Goal: Manage account settings

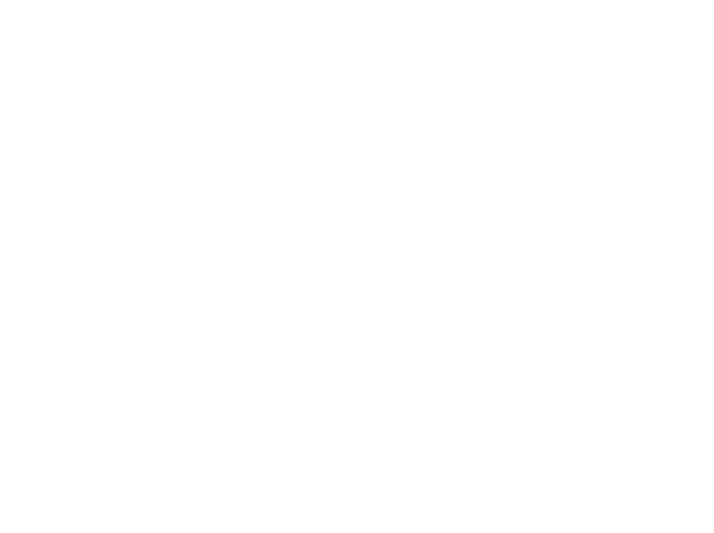
click at [178, 0] on html at bounding box center [357, 0] width 714 height 0
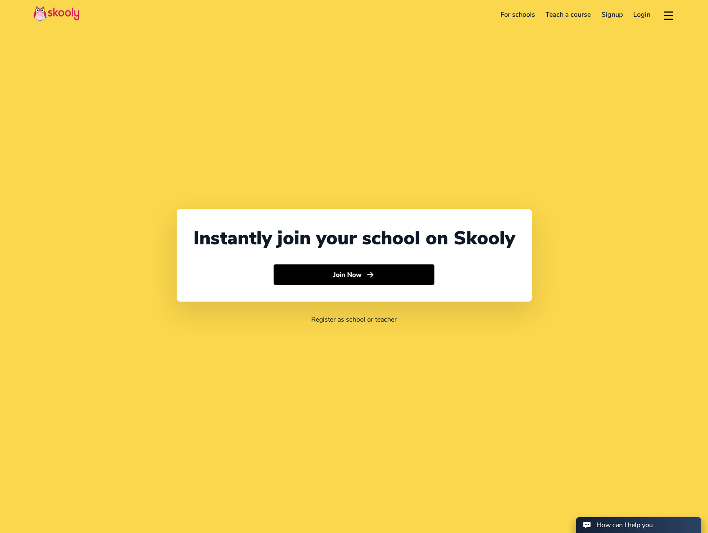
select select "91"
select select "[GEOGRAPHIC_DATA]"
select select "[GEOGRAPHIC_DATA]/[GEOGRAPHIC_DATA]"
click at [640, 14] on link "Login" at bounding box center [642, 14] width 28 height 13
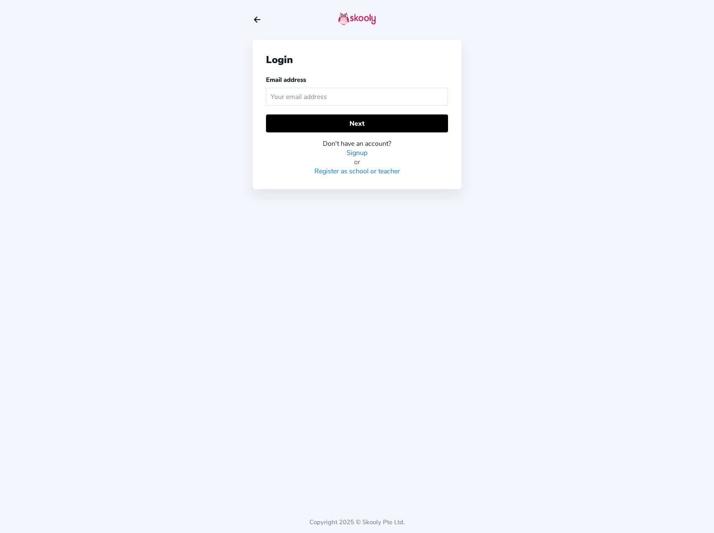
click at [294, 95] on input "text" at bounding box center [357, 97] width 182 height 18
click at [259, 165] on div "Login Email address Next Don't have an account? Signup or Register as school or…" at bounding box center [357, 115] width 209 height 150
click at [289, 94] on input "text" at bounding box center [357, 97] width 182 height 18
type input "akhileshukla@gmail.com"
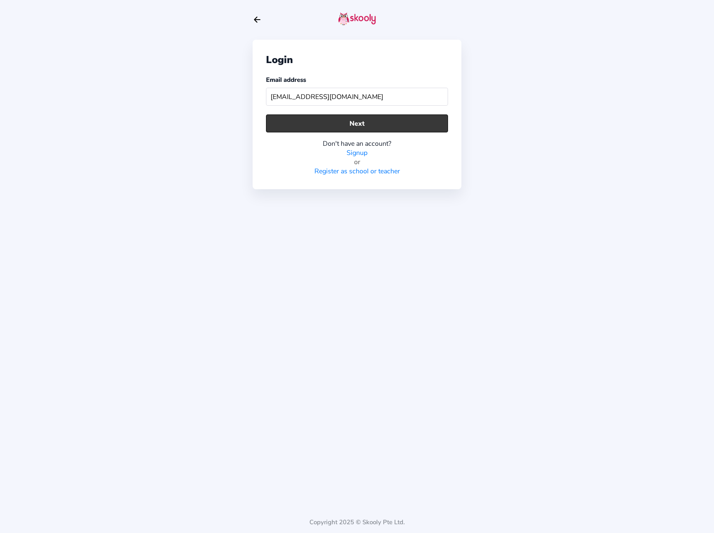
click at [327, 126] on button "Next" at bounding box center [357, 123] width 182 height 18
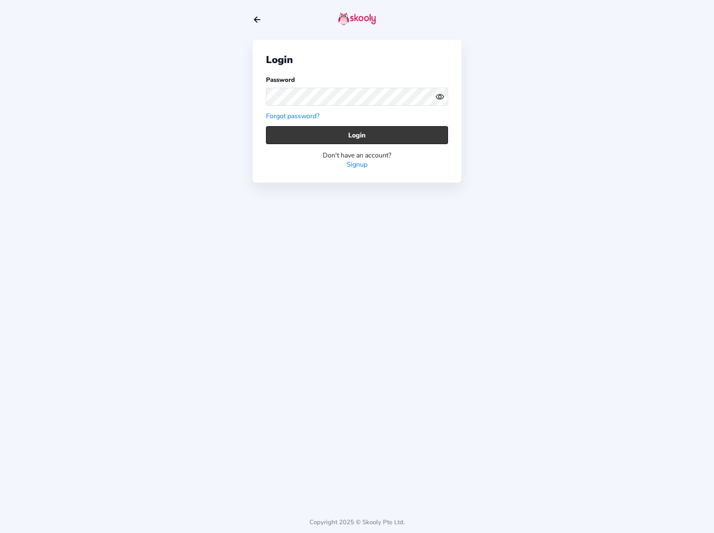
click at [332, 138] on button "Login" at bounding box center [357, 135] width 182 height 18
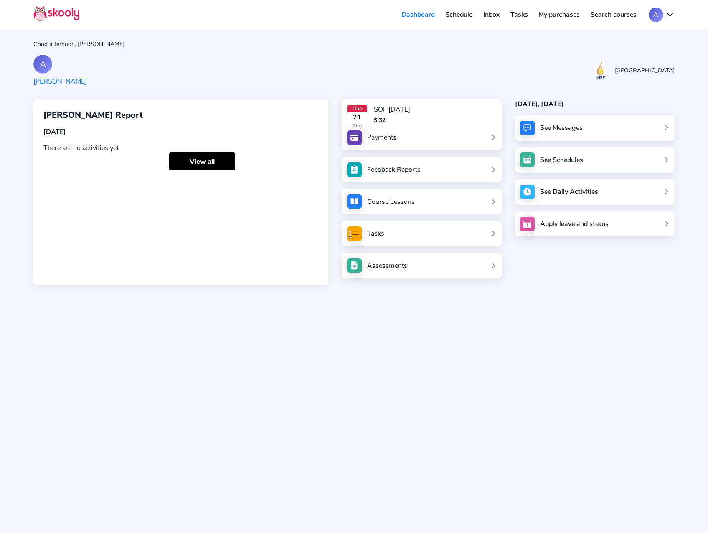
click at [393, 137] on div "Payments" at bounding box center [381, 137] width 29 height 9
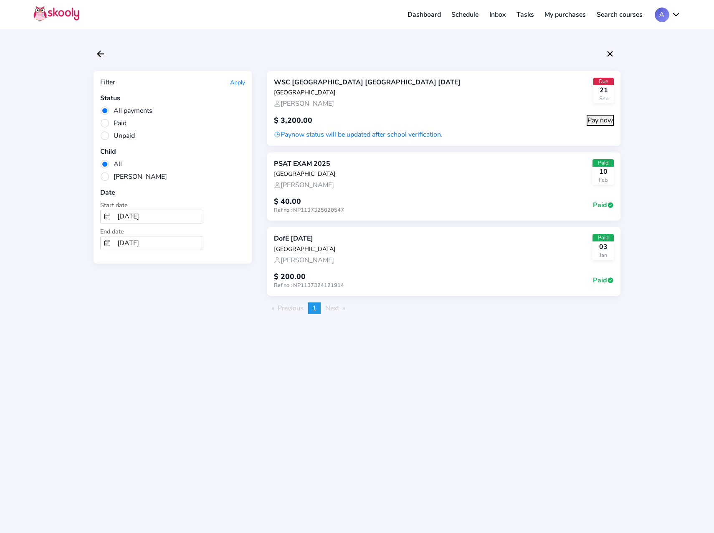
click at [238, 344] on div "Filter Apply Status All payments Paid Unpaid Child All Anirudh Shukla Date Star…" at bounding box center [357, 266] width 714 height 533
click at [421, 13] on link "Dashboard" at bounding box center [424, 14] width 44 height 13
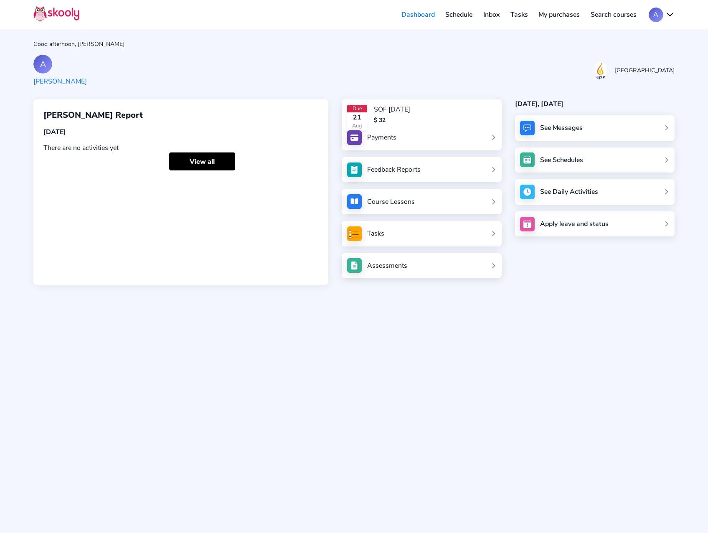
click at [467, 15] on link "Schedule" at bounding box center [459, 14] width 38 height 13
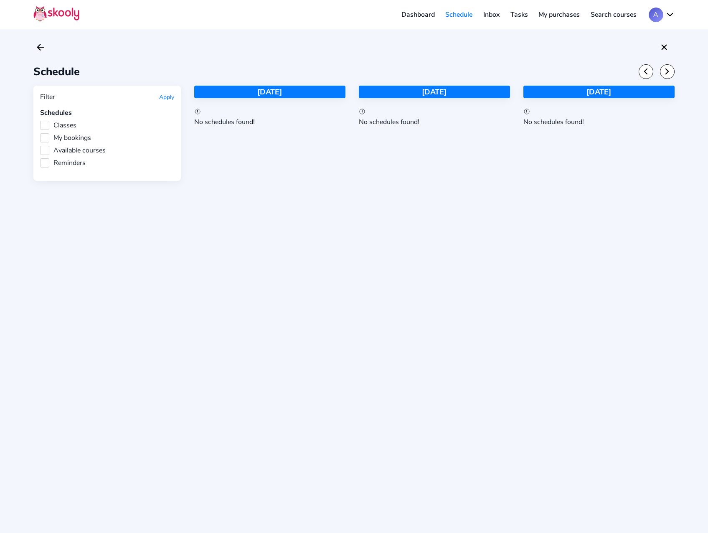
click at [46, 124] on label "Classes" at bounding box center [58, 125] width 36 height 9
click at [40, 121] on input "Classes" at bounding box center [40, 121] width 0 height 0
click at [42, 123] on label "Classes" at bounding box center [58, 125] width 36 height 9
click at [40, 121] on input "Classes" at bounding box center [40, 121] width 0 height 0
click at [517, 15] on link "Tasks" at bounding box center [519, 14] width 28 height 13
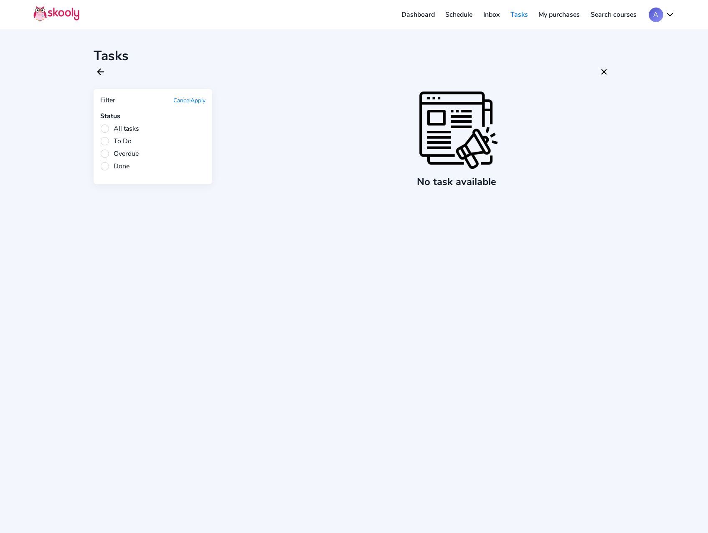
click at [483, 14] on link "Inbox" at bounding box center [491, 14] width 27 height 13
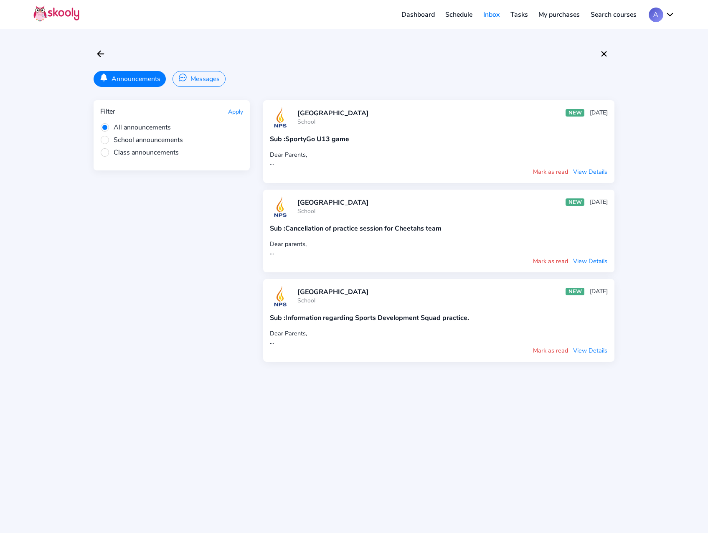
click at [553, 15] on link "My purchases" at bounding box center [559, 14] width 52 height 13
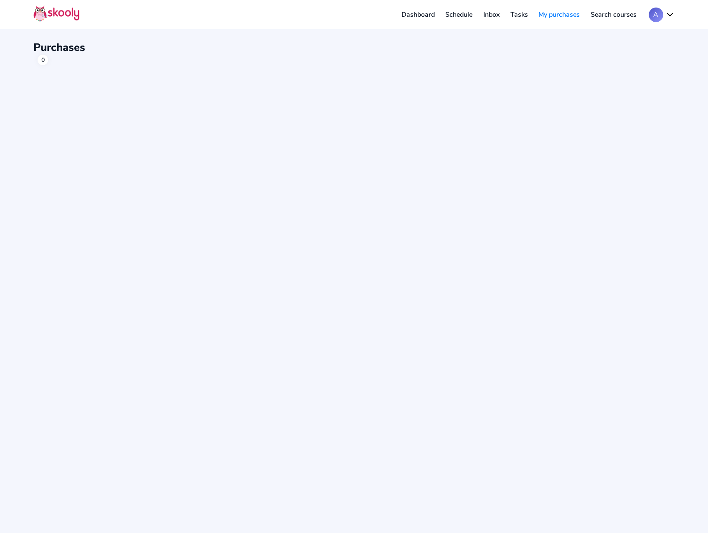
click at [609, 15] on link "Search courses" at bounding box center [613, 14] width 57 height 13
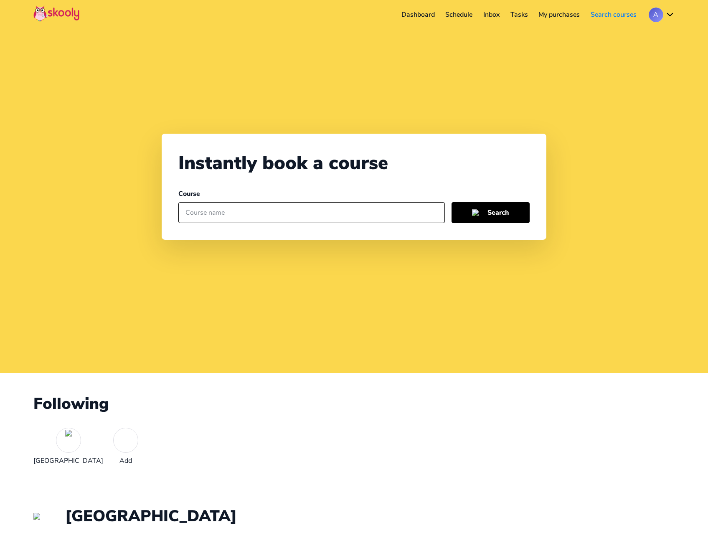
click at [239, 213] on input "text" at bounding box center [311, 212] width 266 height 21
click at [651, 19] on button "A" at bounding box center [662, 15] width 26 height 15
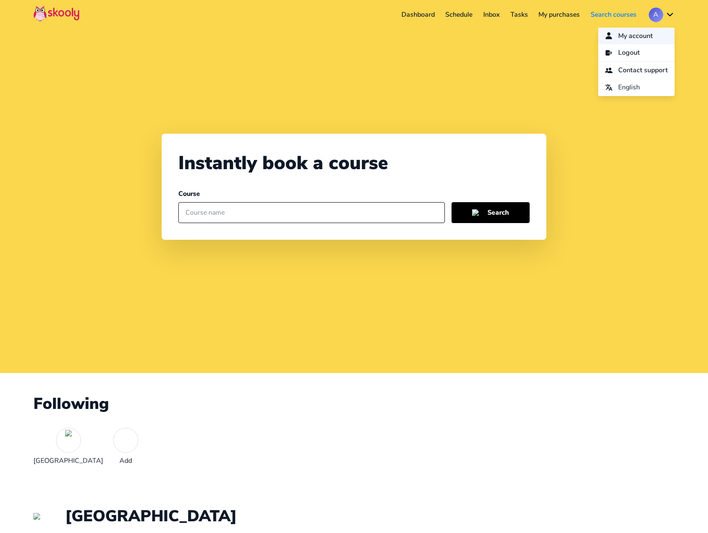
click at [626, 37] on span "My account" at bounding box center [635, 36] width 35 height 12
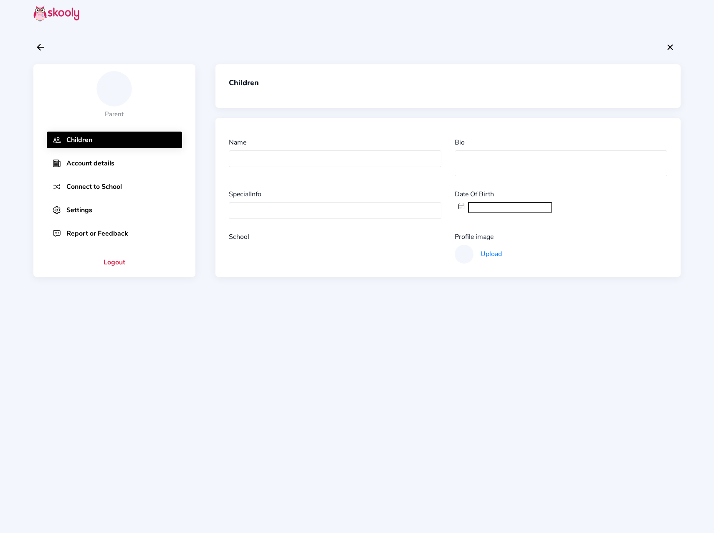
type input "Anirudh Shukla"
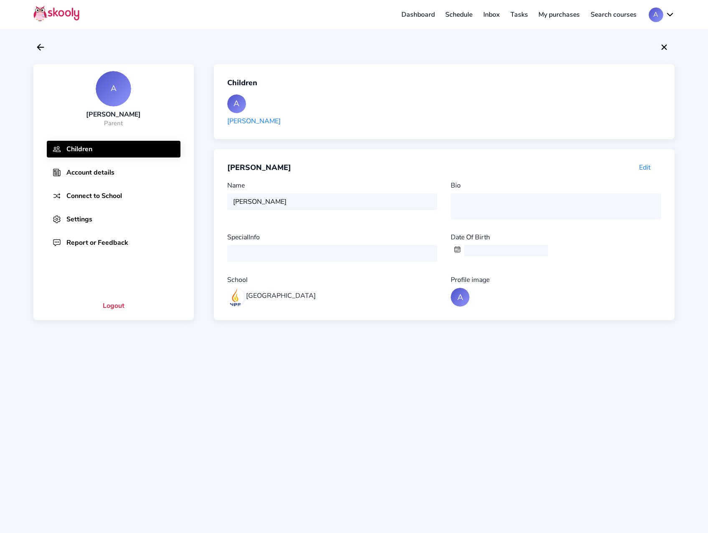
click at [78, 173] on button "Account details" at bounding box center [114, 172] width 134 height 17
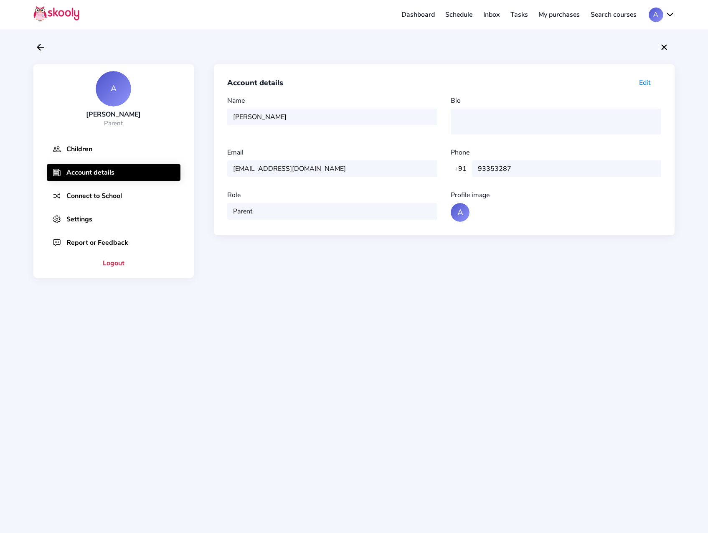
click at [81, 195] on button "Connect to School" at bounding box center [114, 196] width 134 height 17
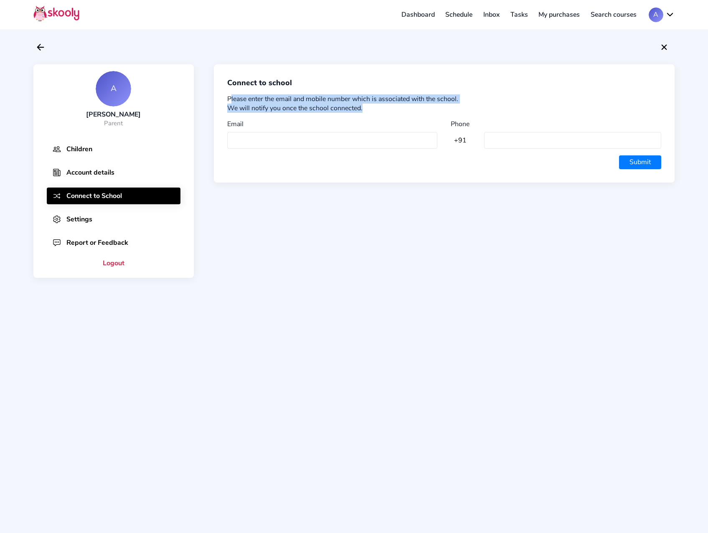
drag, startPoint x: 226, startPoint y: 98, endPoint x: 375, endPoint y: 107, distance: 149.0
click at [375, 107] on div "Connect to school Please enter the email and mobile number which is associated …" at bounding box center [444, 123] width 461 height 119
drag, startPoint x: 375, startPoint y: 107, endPoint x: 372, endPoint y: 112, distance: 5.4
click at [372, 112] on div "We will notify you once the school connected." at bounding box center [444, 108] width 434 height 9
click at [73, 219] on button "Settings" at bounding box center [114, 219] width 134 height 17
